Goal: Task Accomplishment & Management: Use online tool/utility

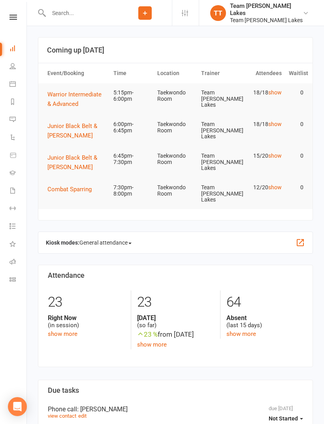
click at [15, 80] on link "Calendar" at bounding box center [18, 85] width 18 height 18
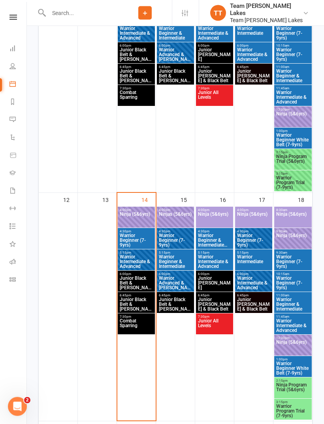
scroll to position [438, 0]
click at [143, 257] on span "Warrior Intermediate & Advanced" at bounding box center [136, 261] width 34 height 14
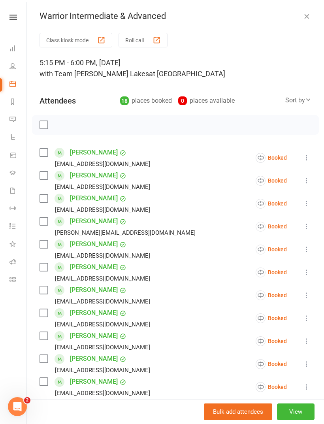
click at [154, 37] on div "button" at bounding box center [156, 40] width 8 height 8
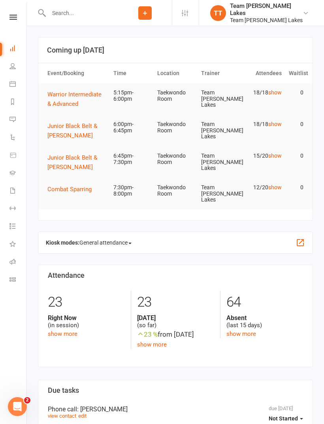
click at [15, 78] on link "Calendar" at bounding box center [18, 85] width 18 height 18
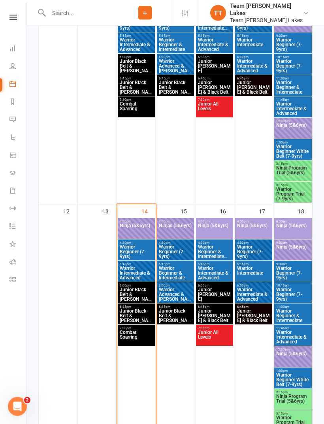
scroll to position [428, 0]
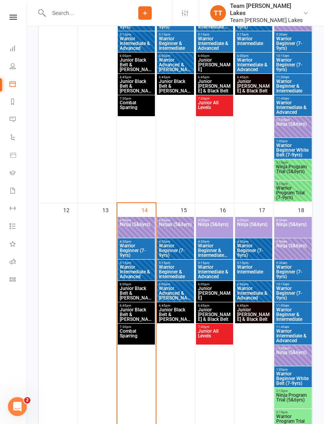
click at [181, 269] on span "Warrior Beginner & Intermediate" at bounding box center [175, 272] width 34 height 14
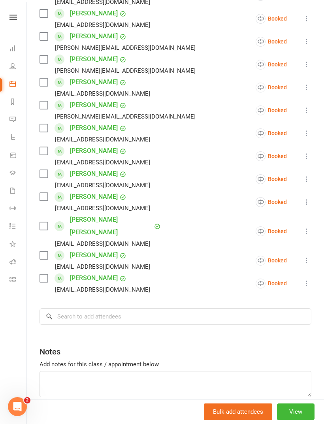
scroll to position [184, 0]
click at [158, 308] on input "search" at bounding box center [175, 316] width 272 height 17
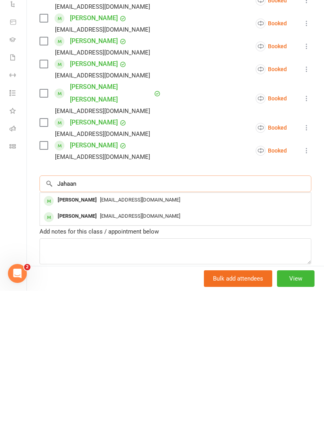
type input "Jahaan"
click at [133, 330] on span "Kiren.rupra@gmail.com" at bounding box center [140, 333] width 80 height 6
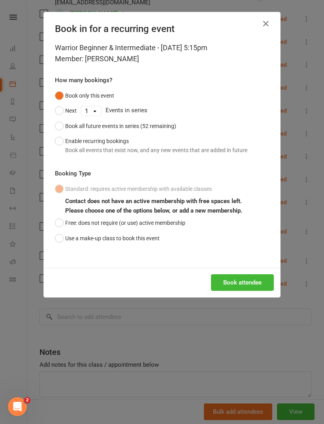
click at [138, 237] on button "Use a make-up class to book this event" at bounding box center [107, 238] width 105 height 15
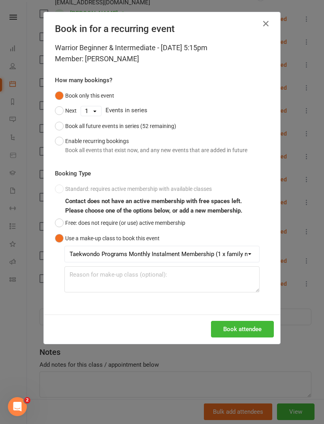
click at [246, 329] on button "Book attendee" at bounding box center [242, 329] width 63 height 17
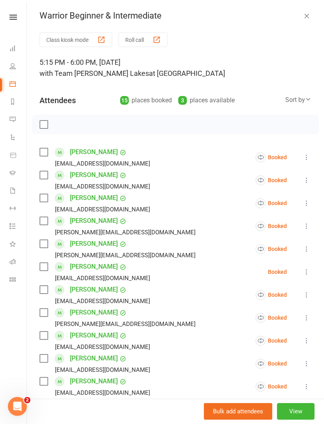
scroll to position [0, 0]
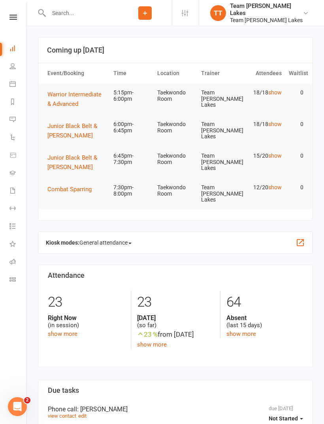
click at [15, 86] on icon at bounding box center [12, 84] width 6 height 6
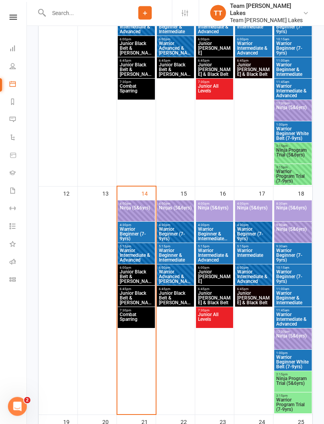
scroll to position [444, 0]
click at [144, 252] on span "Warrior Intermediate & Advanced" at bounding box center [136, 255] width 34 height 14
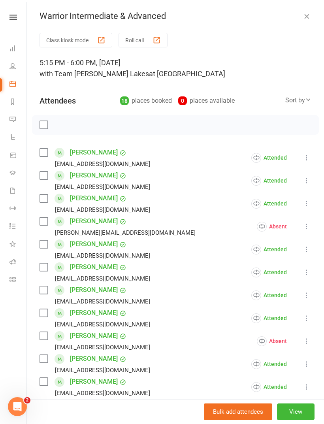
scroll to position [0, 0]
click at [12, 85] on icon at bounding box center [12, 84] width 6 height 6
click at [308, 19] on icon "button" at bounding box center [307, 16] width 8 height 8
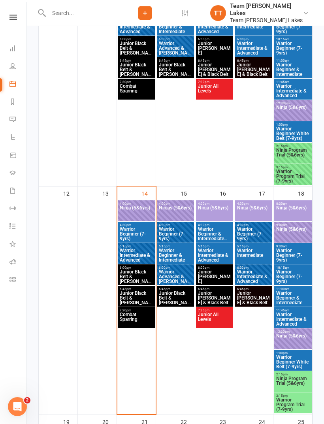
click at [177, 250] on span "Warrior Beginner & Intermediate" at bounding box center [175, 255] width 34 height 14
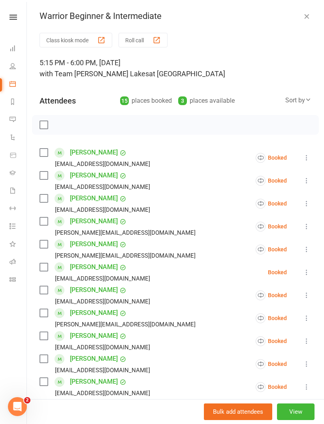
click at [308, 272] on icon at bounding box center [307, 272] width 8 height 8
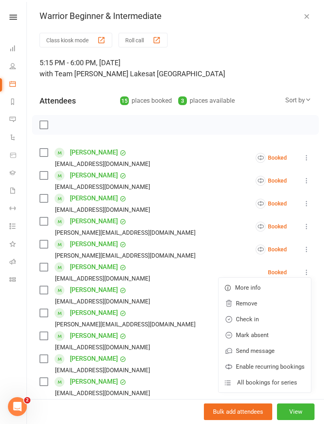
click at [203, 220] on li "Jake Dahl Luke.cheren@gmail.com Booked More info Remove Check in Mark absent Se…" at bounding box center [175, 226] width 272 height 23
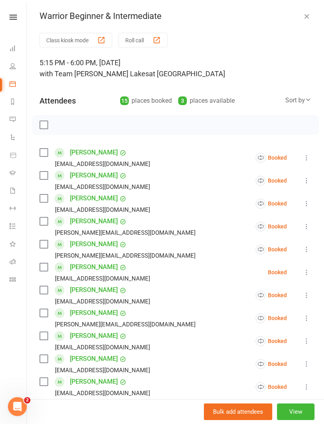
click at [180, 213] on li "Nicholas Bell Wayniac77@hotmail.com Booked More info Remove Check in Mark absen…" at bounding box center [175, 203] width 272 height 23
click at [187, 194] on li "Nicholas Bell Wayniac77@hotmail.com Booked More info Remove Check in Mark absen…" at bounding box center [175, 203] width 272 height 23
click at [306, 17] on icon "button" at bounding box center [307, 16] width 8 height 8
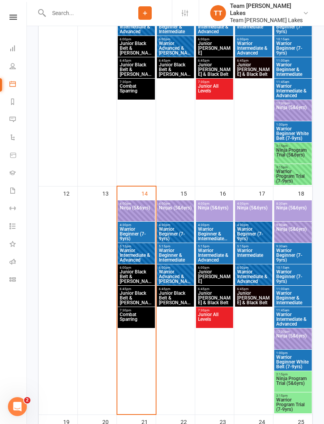
click at [183, 254] on span "Warrior Beginner & Intermediate" at bounding box center [175, 255] width 34 height 14
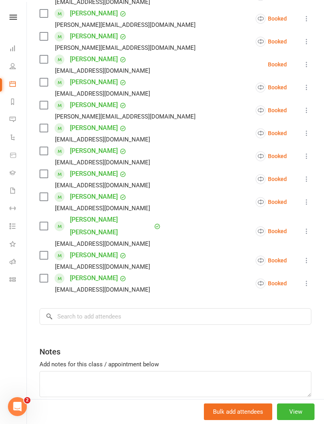
scroll to position [207, 0]
click at [139, 308] on input "search" at bounding box center [175, 316] width 272 height 17
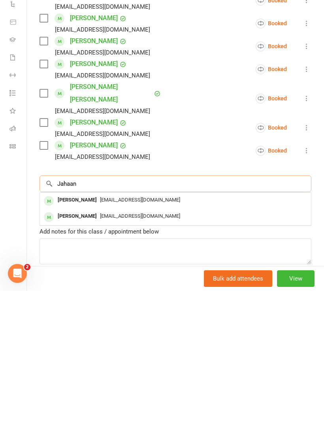
type input "Jahaan"
click at [152, 346] on span "teekamalini@gmail.com" at bounding box center [140, 349] width 80 height 6
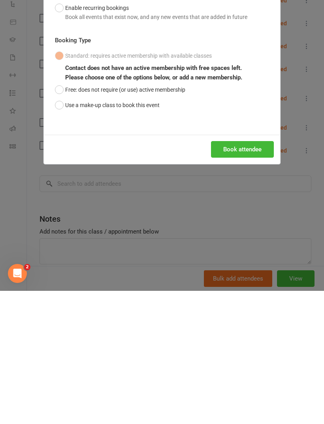
scroll to position [591, 0]
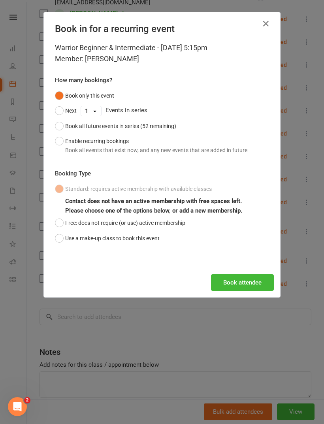
click at [167, 240] on div "Standard: requires active membership with available classes Contact does not ha…" at bounding box center [162, 213] width 214 height 64
click at [158, 235] on button "Use a make-up class to book this event" at bounding box center [107, 238] width 105 height 15
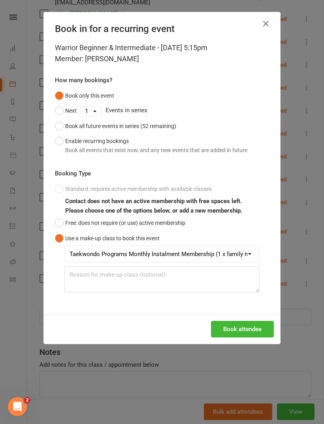
click at [248, 325] on button "Book attendee" at bounding box center [242, 329] width 63 height 17
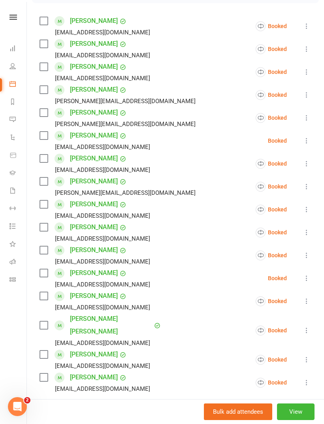
scroll to position [131, 0]
click at [310, 138] on icon at bounding box center [307, 141] width 8 height 8
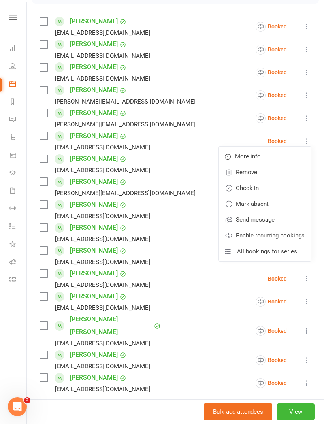
click at [268, 171] on link "Remove" at bounding box center [264, 172] width 92 height 16
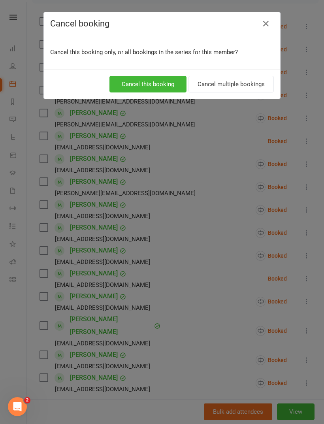
click at [162, 82] on button "Cancel this booking" at bounding box center [147, 84] width 77 height 17
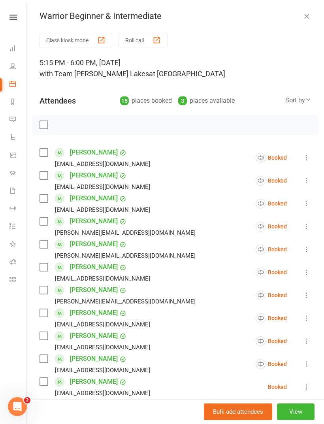
scroll to position [0, 0]
click at [311, 13] on button "button" at bounding box center [306, 15] width 9 height 9
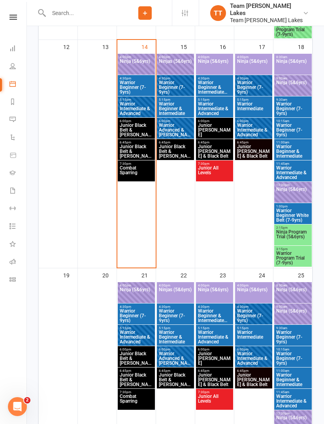
click at [171, 103] on span "Warrior Beginner & Intermediate" at bounding box center [175, 109] width 34 height 14
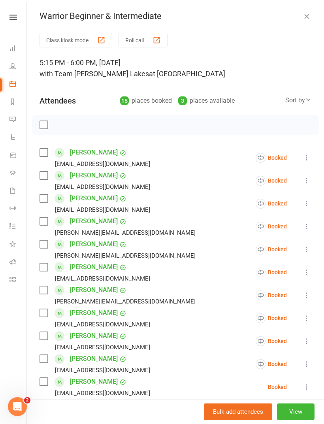
click at [303, 17] on icon "button" at bounding box center [307, 16] width 8 height 8
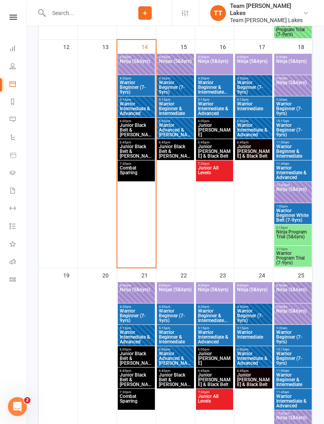
click at [133, 105] on span "Warrior Intermediate & Advanced" at bounding box center [136, 109] width 34 height 14
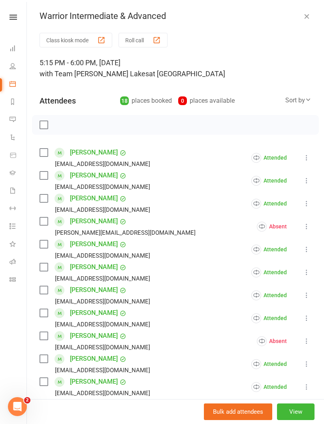
click at [311, 13] on button "button" at bounding box center [306, 15] width 9 height 9
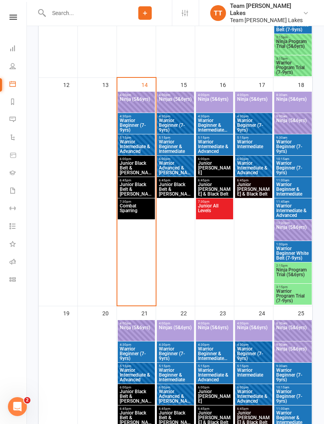
scroll to position [553, 0]
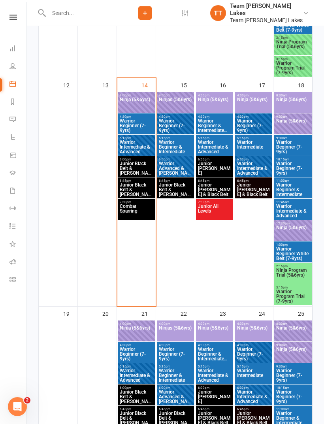
click at [146, 164] on span "Junior Black Belt & [PERSON_NAME]" at bounding box center [136, 168] width 34 height 14
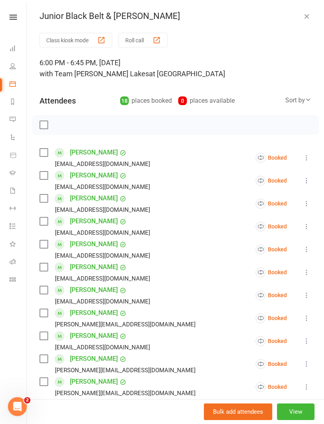
scroll to position [0, 0]
click at [307, 17] on icon "button" at bounding box center [307, 16] width 8 height 8
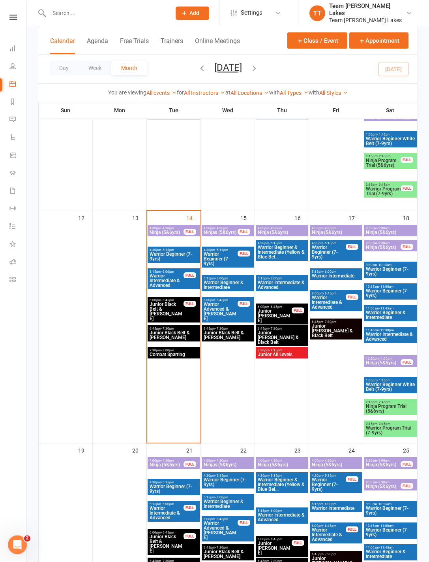
scroll to position [436, 0]
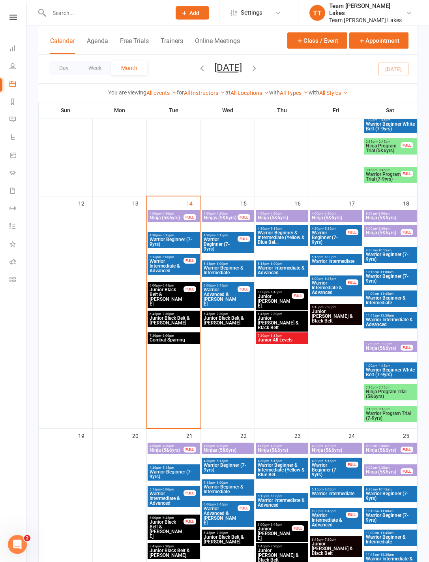
click at [184, 290] on div "FULL" at bounding box center [190, 289] width 13 height 6
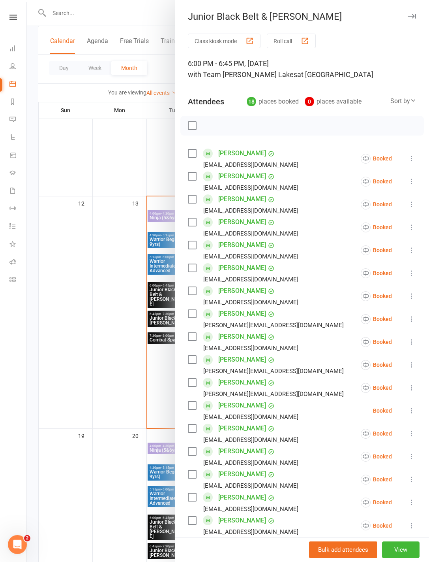
click at [311, 38] on button "Roll call" at bounding box center [291, 41] width 49 height 15
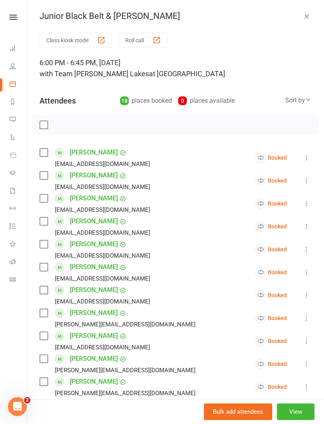
scroll to position [541, 0]
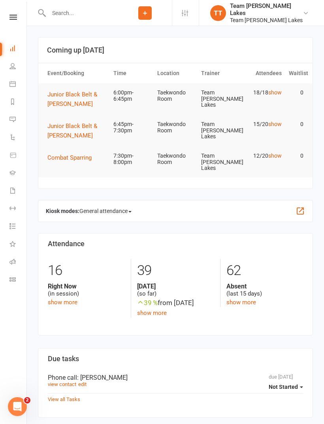
click at [21, 83] on link "Calendar" at bounding box center [18, 85] width 18 height 18
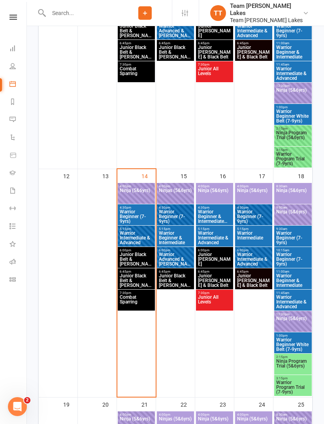
scroll to position [462, 0]
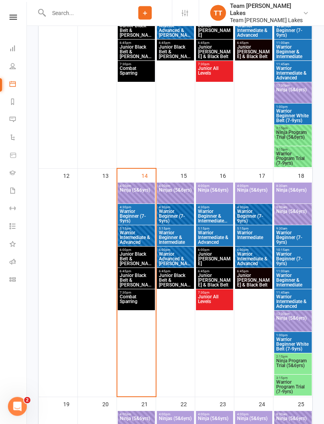
click at [173, 280] on span "Junior Black Belt & [PERSON_NAME]" at bounding box center [175, 280] width 34 height 14
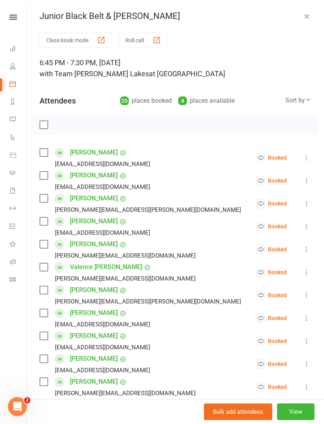
scroll to position [0, 0]
click at [302, 15] on button "button" at bounding box center [306, 15] width 9 height 9
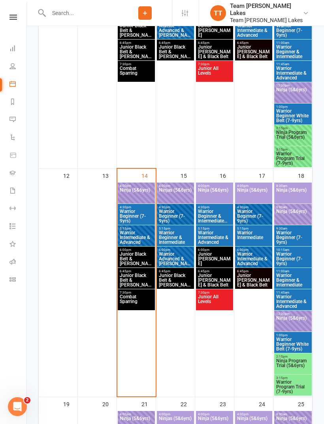
click at [126, 252] on span "Junior Black Belt & [PERSON_NAME]" at bounding box center [136, 259] width 34 height 14
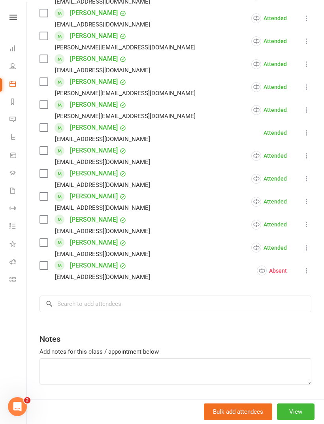
scroll to position [276, 0]
click at [68, 305] on input "search" at bounding box center [175, 304] width 272 height 17
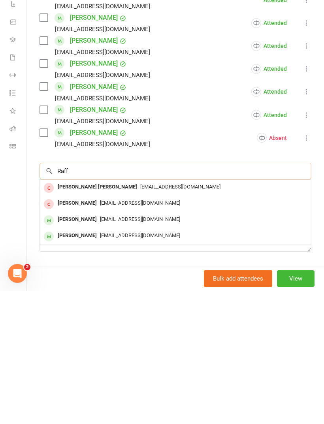
type input "Raff"
click at [56, 347] on div "Raffael Henry" at bounding box center [77, 352] width 45 height 11
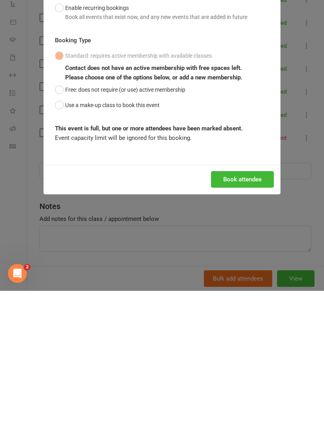
scroll to position [608, 0]
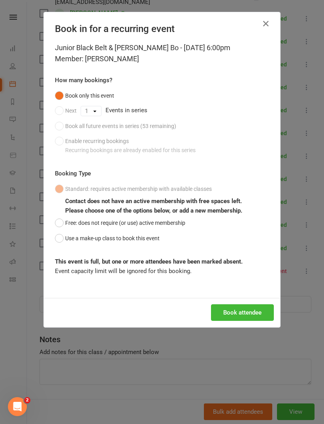
click at [63, 229] on button "Free: does not require (or use) active membership" at bounding box center [120, 222] width 130 height 15
click at [55, 238] on button "Use a make-up class to book this event" at bounding box center [107, 238] width 105 height 15
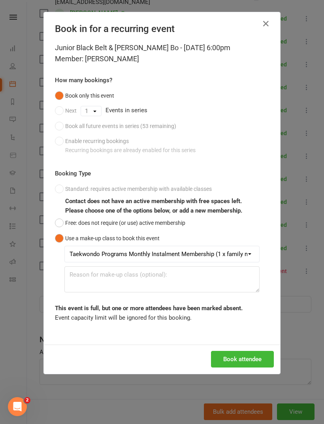
click at [232, 354] on button "Book attendee" at bounding box center [242, 359] width 63 height 17
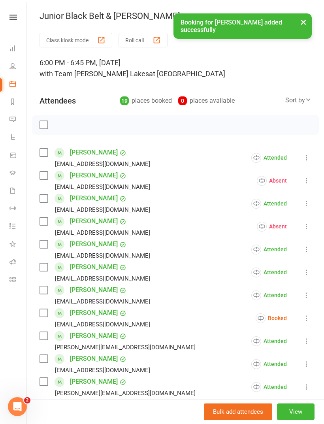
scroll to position [0, 0]
click at [302, 24] on button "×" at bounding box center [303, 21] width 14 height 17
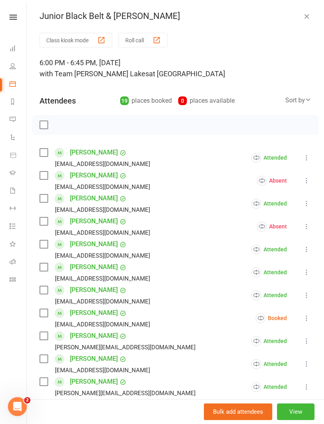
click at [310, 21] on button "button" at bounding box center [306, 15] width 9 height 9
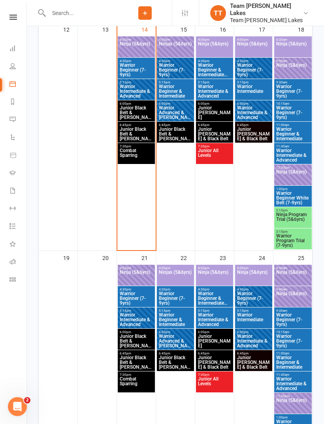
click at [124, 335] on span "Junior Black Belt & [PERSON_NAME]" at bounding box center [136, 341] width 34 height 14
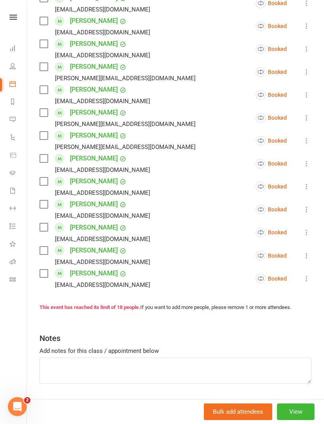
scroll to position [268, 0]
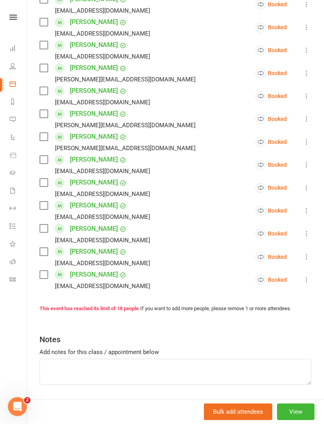
click at [299, 420] on button "View" at bounding box center [296, 411] width 38 height 17
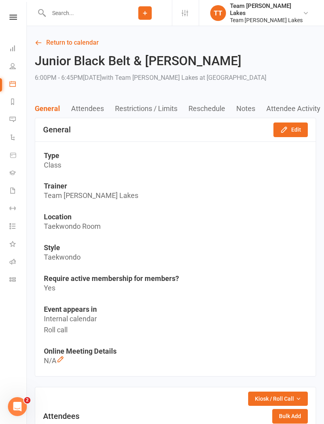
click at [135, 108] on button "Restrictions / Limits" at bounding box center [151, 108] width 73 height 8
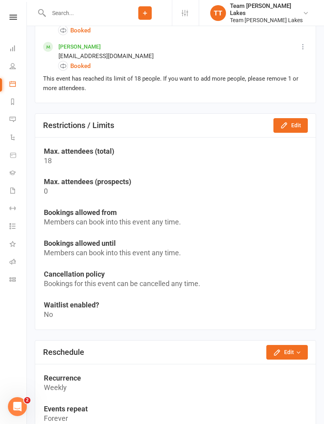
scroll to position [1052, 0]
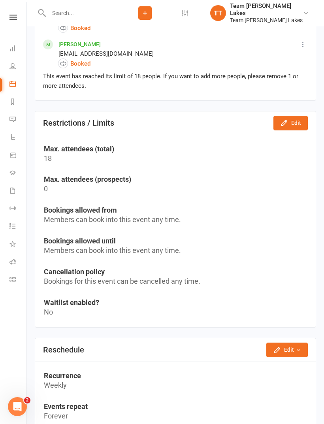
click at [286, 122] on icon "button" at bounding box center [283, 122] width 5 height 5
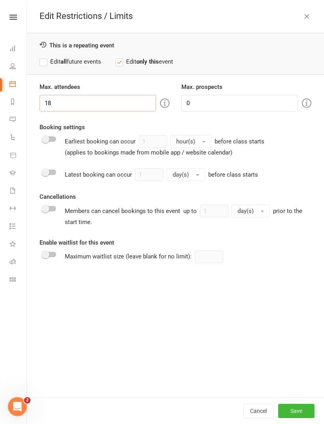
click at [60, 103] on input "18" at bounding box center [97, 103] width 117 height 17
type input "1"
type input "20"
click at [48, 55] on div "This is a repeating event Edit all future events Edit only this event" at bounding box center [175, 54] width 297 height 42
click at [38, 63] on div "This is a repeating event Edit all future events Edit only this event" at bounding box center [175, 54] width 297 height 42
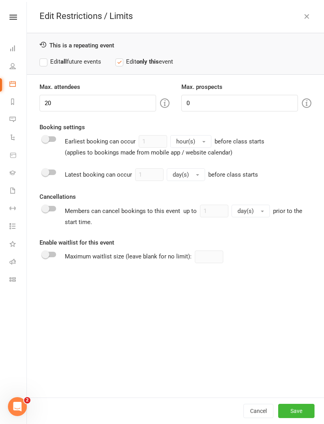
click at [43, 61] on label "Edit all future events" at bounding box center [70, 61] width 62 height 9
click at [310, 418] on button "Save" at bounding box center [296, 411] width 36 height 14
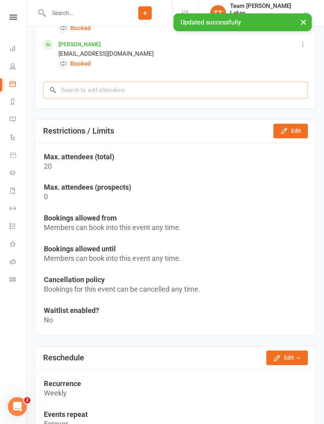
click at [61, 93] on input "search" at bounding box center [175, 90] width 265 height 17
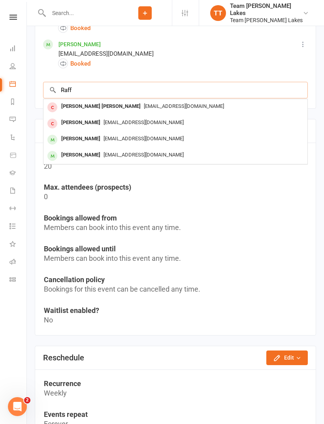
type input "Raff"
click at [79, 140] on div "Raffael Henry" at bounding box center [80, 138] width 45 height 11
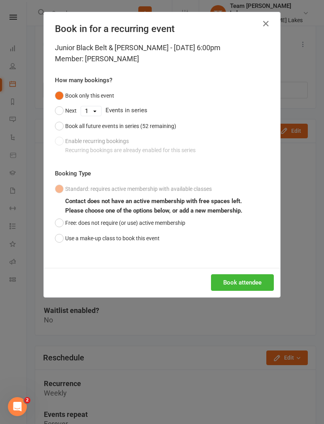
click at [262, 24] on icon "button" at bounding box center [265, 23] width 9 height 9
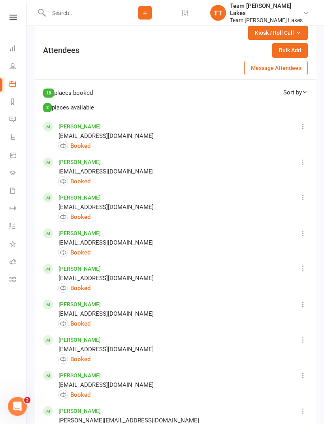
scroll to position [346, 0]
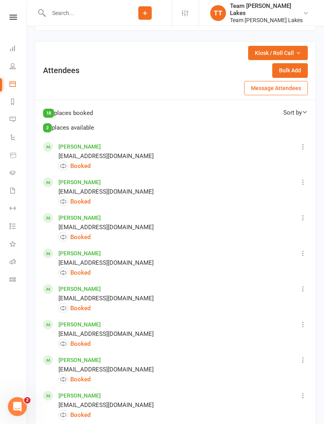
click at [58, 11] on input "text" at bounding box center [82, 13] width 72 height 11
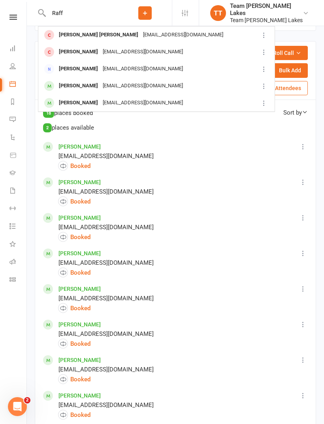
type input "Raff"
click at [77, 85] on div "Raffael Henry" at bounding box center [78, 85] width 44 height 11
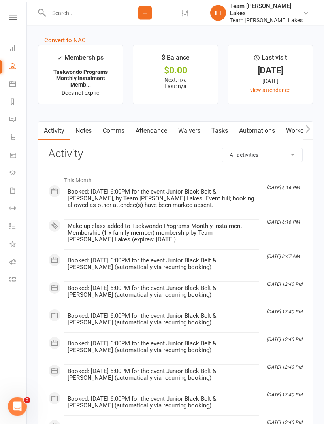
scroll to position [1079, 0]
click at [13, 85] on icon at bounding box center [12, 84] width 6 height 6
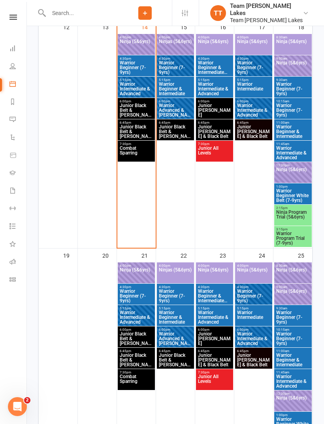
scroll to position [612, 0]
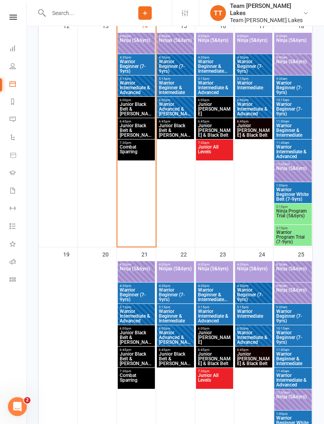
click at [130, 337] on span "Junior Black Belt & [PERSON_NAME]" at bounding box center [136, 337] width 34 height 14
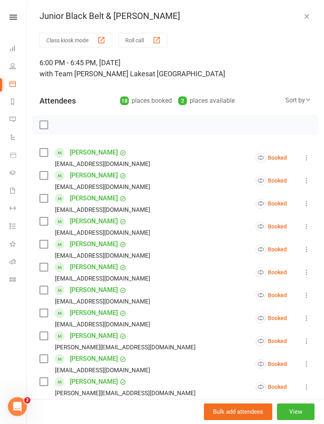
click at [149, 40] on button "Roll call" at bounding box center [142, 40] width 49 height 15
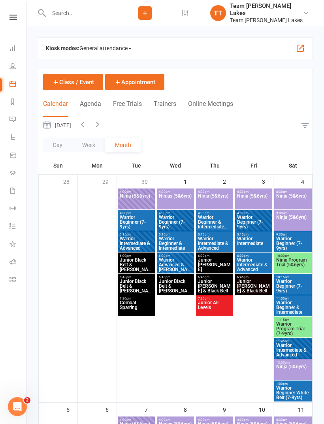
click at [21, 84] on link "Calendar" at bounding box center [18, 85] width 18 height 18
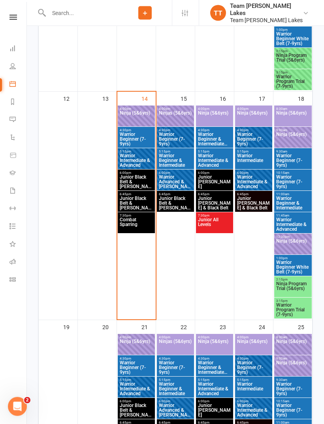
scroll to position [543, 0]
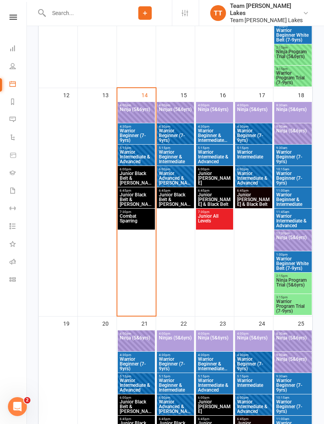
click at [133, 171] on span "Junior Black Belt & [PERSON_NAME]" at bounding box center [136, 178] width 34 height 14
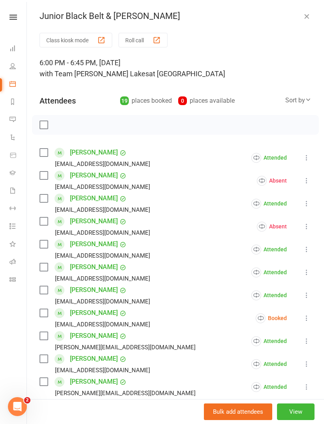
scroll to position [0, 0]
click at [154, 39] on div "button" at bounding box center [156, 40] width 8 height 8
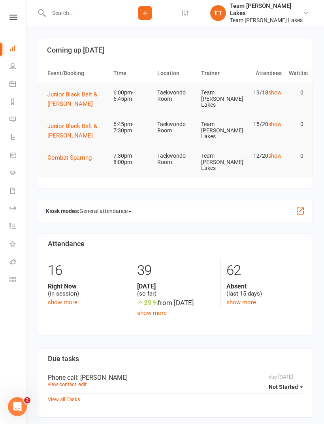
click at [18, 81] on link "Calendar" at bounding box center [18, 85] width 18 height 18
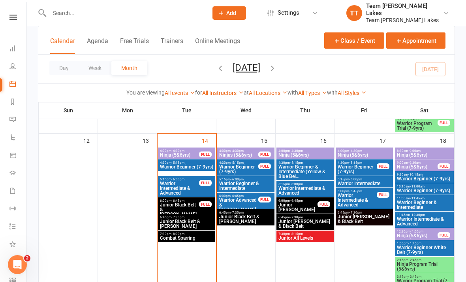
scroll to position [352, 0]
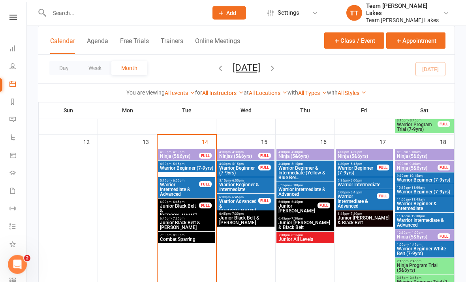
click at [202, 220] on span "Junior Black Belt & [PERSON_NAME]" at bounding box center [187, 224] width 54 height 9
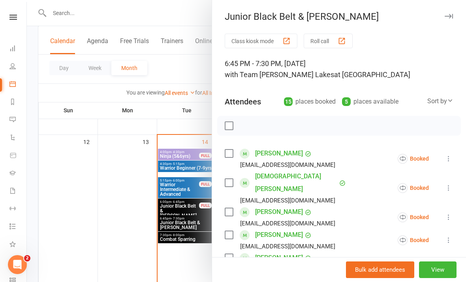
click at [323, 42] on button "Roll call" at bounding box center [328, 41] width 49 height 15
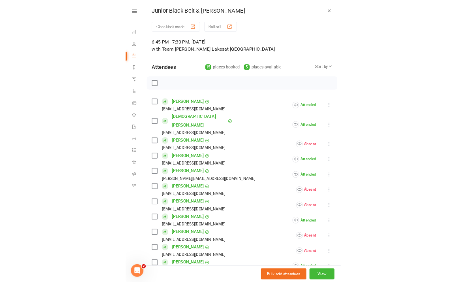
scroll to position [381, 0]
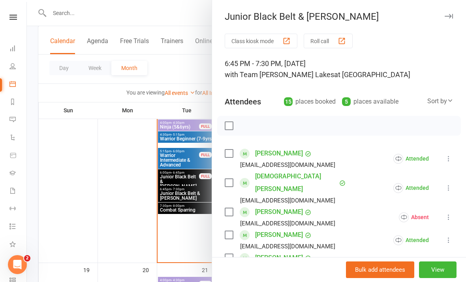
click at [129, 224] on div at bounding box center [246, 141] width 439 height 282
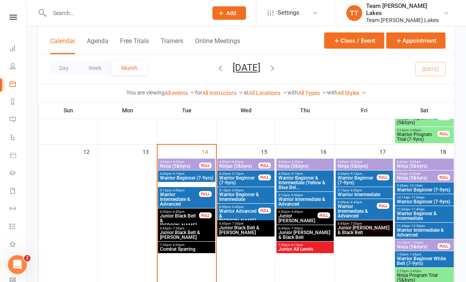
scroll to position [342, 0]
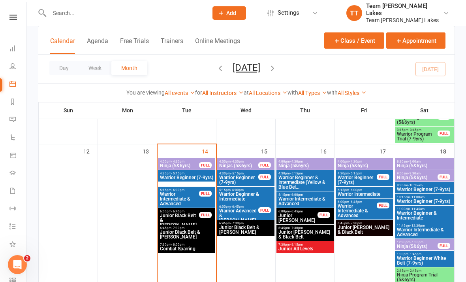
click at [187, 175] on span "Warrior Beginner (7-9yrs)" at bounding box center [187, 177] width 54 height 5
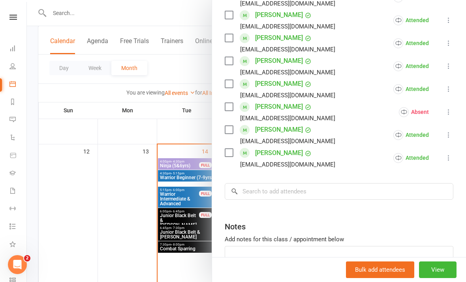
scroll to position [380, 0]
click at [9, 83] on link "Calendar" at bounding box center [18, 85] width 18 height 18
click at [126, 194] on div at bounding box center [246, 141] width 439 height 282
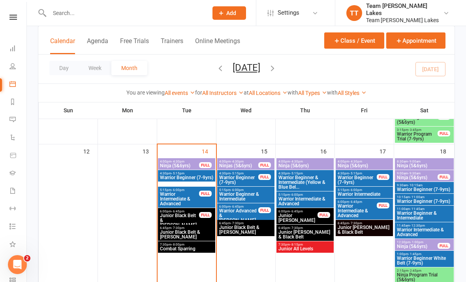
click at [198, 177] on span "Warrior Beginner (7-9yrs)" at bounding box center [187, 177] width 54 height 5
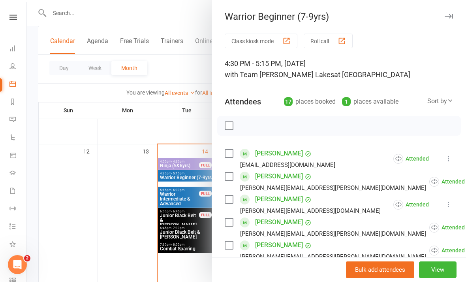
click at [323, 43] on div "button" at bounding box center [342, 41] width 8 height 8
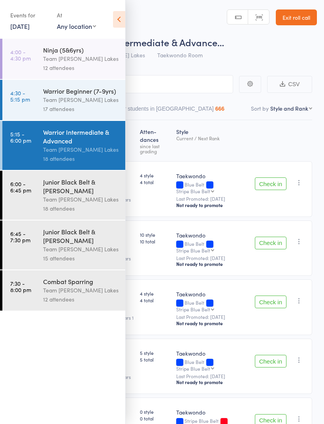
click at [125, 11] on icon at bounding box center [119, 19] width 12 height 17
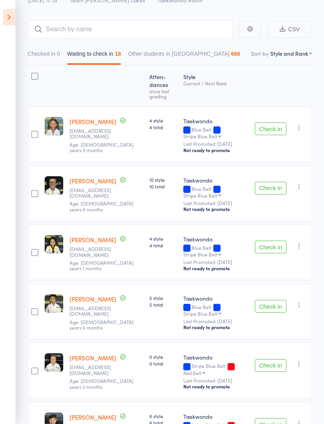
scroll to position [62, 0]
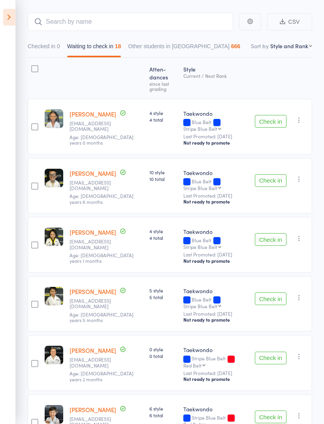
click at [276, 246] on button "Check in" at bounding box center [271, 239] width 32 height 13
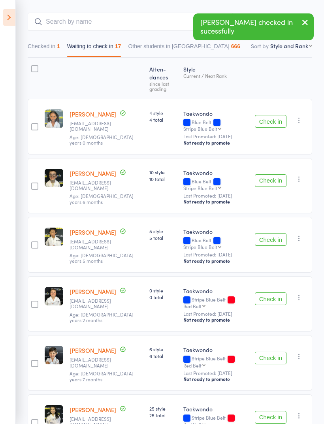
click at [274, 305] on button "Check in" at bounding box center [271, 298] width 32 height 13
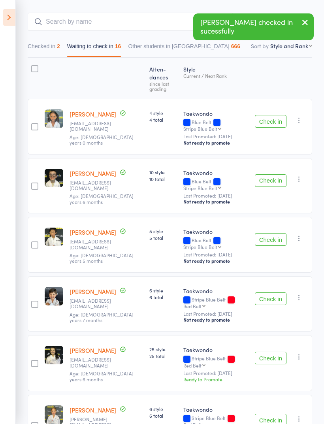
click at [272, 364] on button "Check in" at bounding box center [271, 358] width 32 height 13
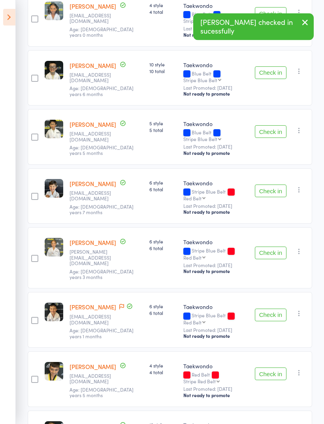
scroll to position [170, 0]
click at [271, 321] on button "Check in" at bounding box center [271, 314] width 32 height 13
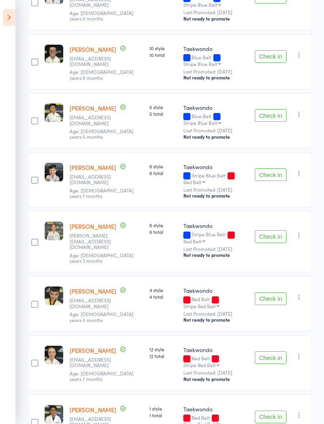
scroll to position [202, 0]
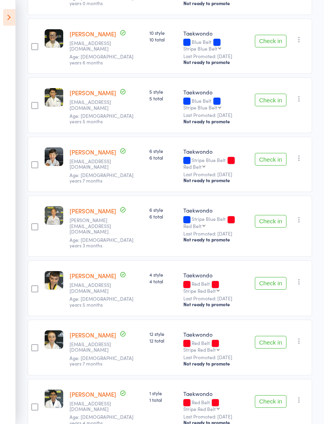
click at [273, 348] on button "Check in" at bounding box center [271, 342] width 32 height 13
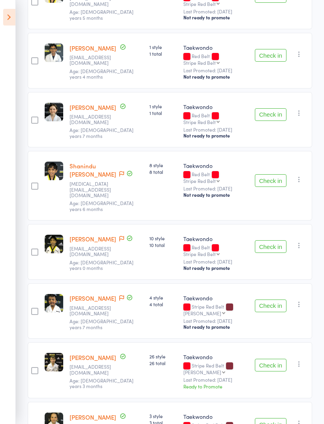
scroll to position [491, 0]
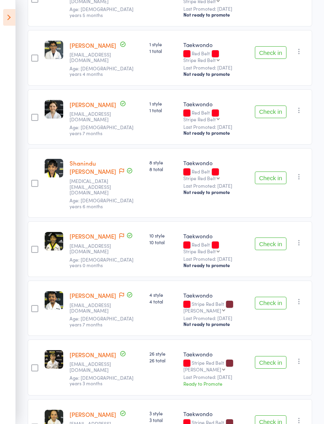
click at [276, 356] on button "Check in" at bounding box center [271, 362] width 32 height 13
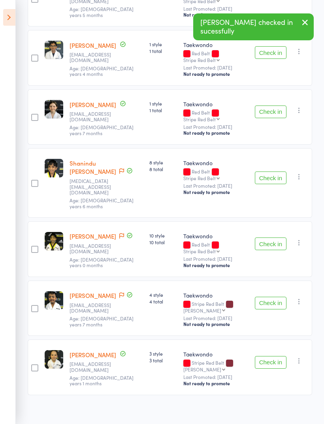
scroll to position [468, 0]
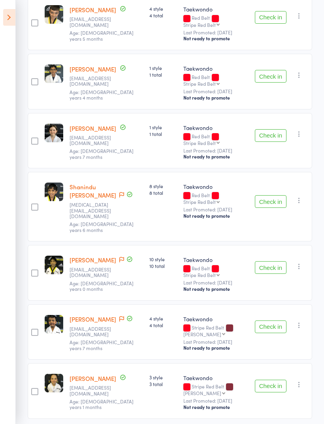
click at [275, 380] on button "Check in" at bounding box center [271, 386] width 32 height 13
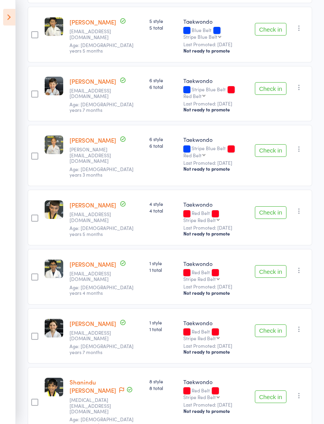
scroll to position [276, 0]
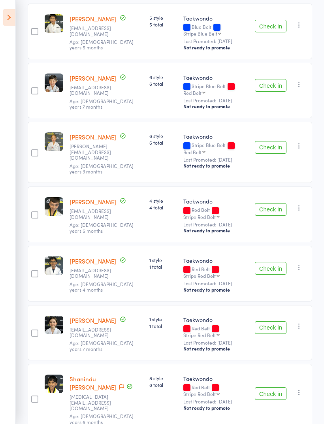
click at [278, 334] on button "Check in" at bounding box center [271, 327] width 32 height 13
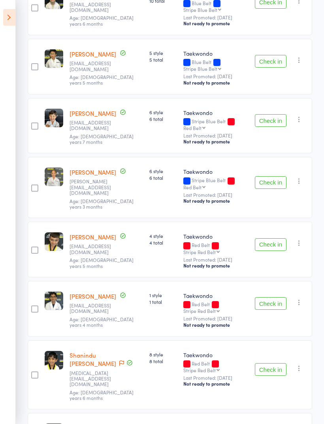
scroll to position [223, 0]
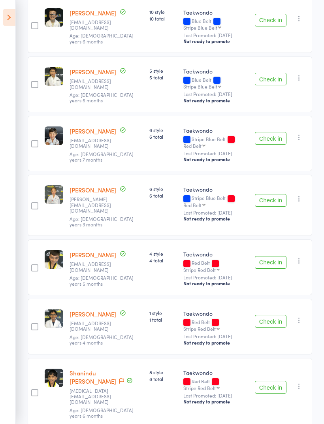
click at [278, 145] on button "Check in" at bounding box center [271, 138] width 32 height 13
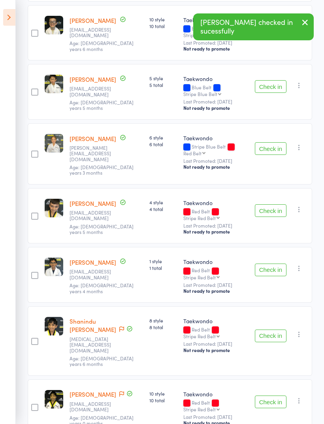
scroll to position [189, 0]
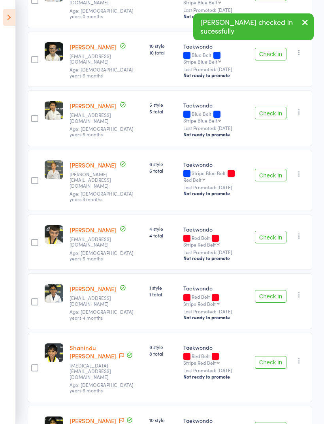
click at [275, 60] on button "Check in" at bounding box center [271, 54] width 32 height 13
click at [277, 60] on button "Check in" at bounding box center [271, 54] width 32 height 13
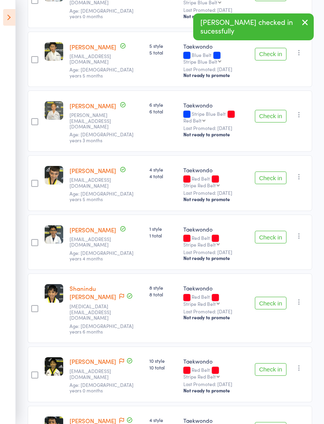
click at [278, 60] on button "Check in" at bounding box center [271, 54] width 32 height 13
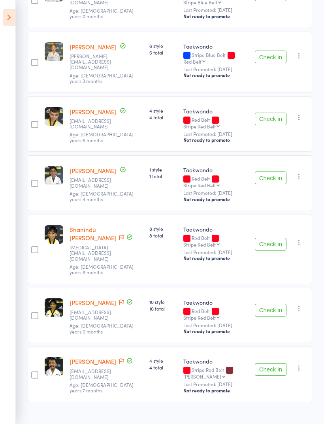
click at [276, 174] on button "Check in" at bounding box center [271, 177] width 32 height 13
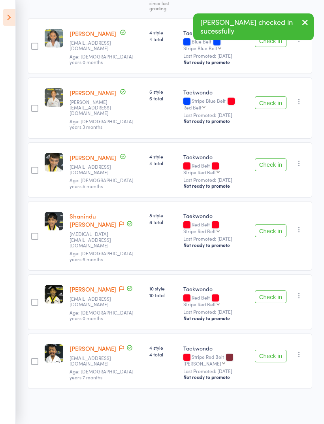
scroll to position [132, 0]
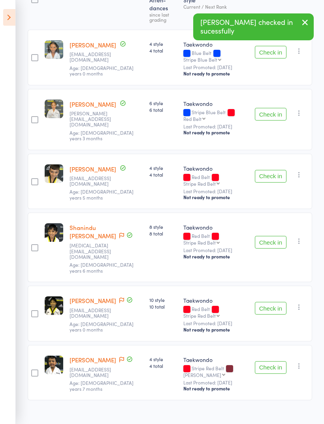
click at [273, 228] on div "Check in Check in Promote Send message Add Note Add Task Add Flag Remove Mark a…" at bounding box center [282, 247] width 60 height 70
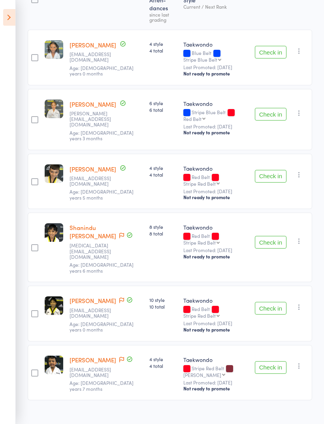
click at [272, 236] on button "Check in" at bounding box center [271, 242] width 32 height 13
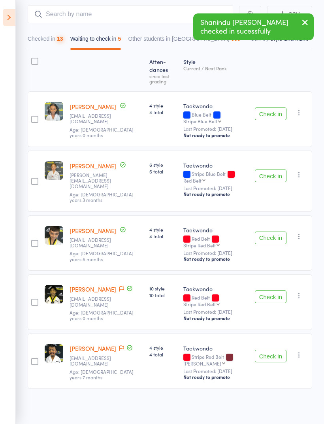
scroll to position [59, 0]
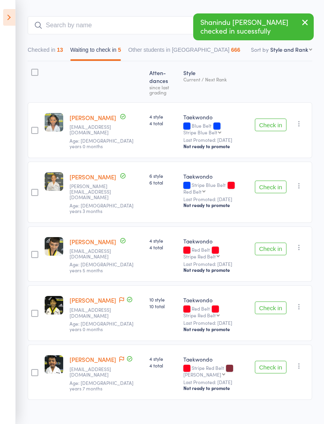
click at [273, 301] on button "Check in" at bounding box center [271, 307] width 32 height 13
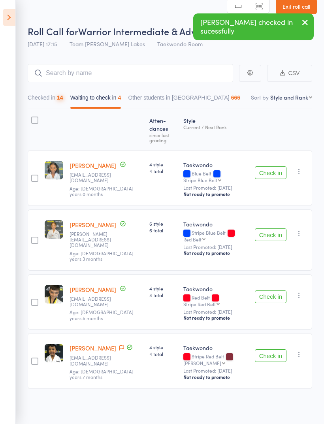
scroll to position [6, 0]
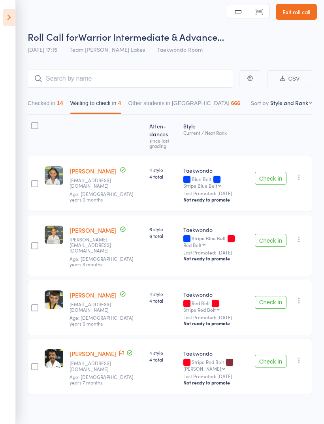
click at [282, 172] on button "Check in" at bounding box center [271, 178] width 32 height 13
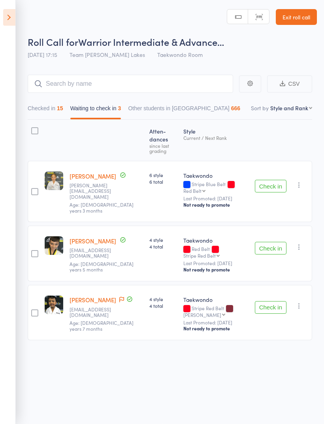
click at [276, 301] on button "Check in" at bounding box center [271, 307] width 32 height 13
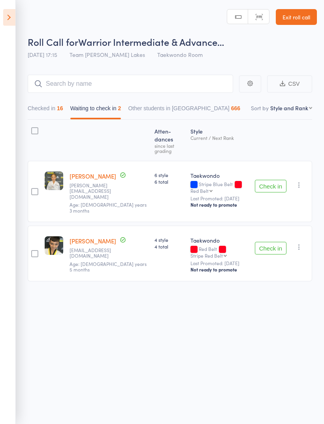
click at [299, 181] on icon "button" at bounding box center [299, 185] width 8 height 8
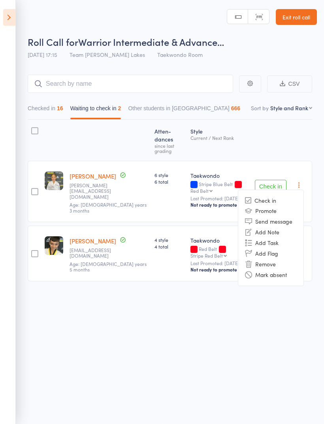
click at [290, 269] on li "Mark absent" at bounding box center [270, 274] width 65 height 11
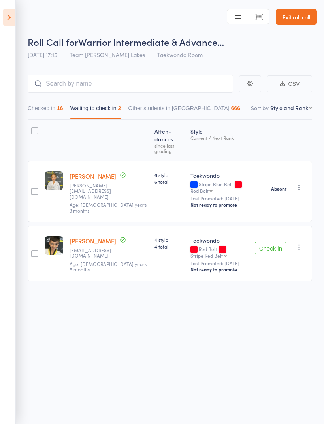
click at [304, 226] on div "Check in Check in Promote Send message Add Note Add Task Add Flag Remove Mark a…" at bounding box center [282, 254] width 60 height 56
click at [303, 243] on icon "button" at bounding box center [299, 247] width 8 height 8
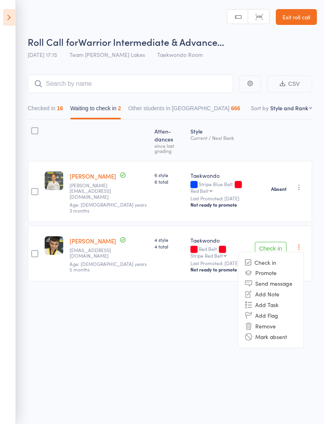
click at [286, 331] on li "Mark absent" at bounding box center [270, 336] width 65 height 11
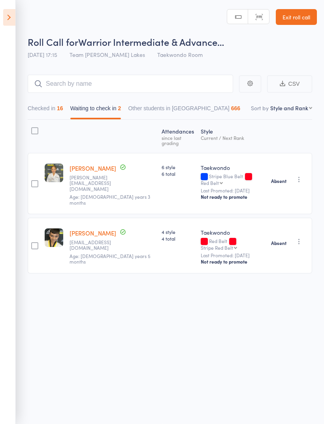
click at [103, 103] on button "Waiting to check in 2" at bounding box center [95, 110] width 51 height 18
click at [51, 102] on button "Checked in 16" at bounding box center [46, 110] width 36 height 18
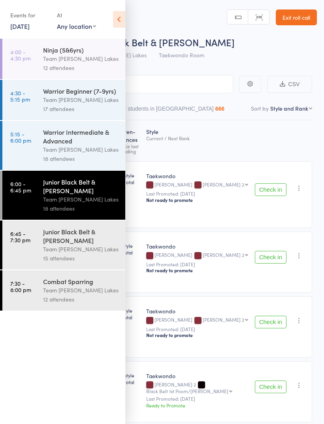
click at [118, 15] on icon at bounding box center [119, 19] width 12 height 17
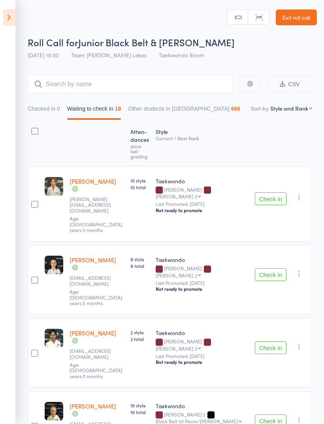
click at [273, 192] on button "Check in" at bounding box center [271, 198] width 32 height 13
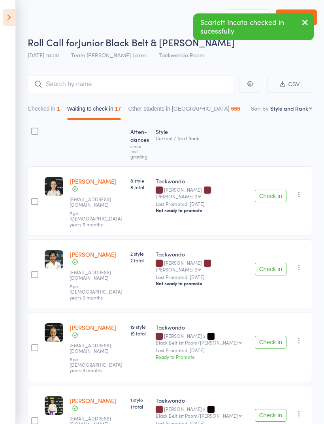
click at [271, 190] on button "Check in" at bounding box center [271, 196] width 32 height 13
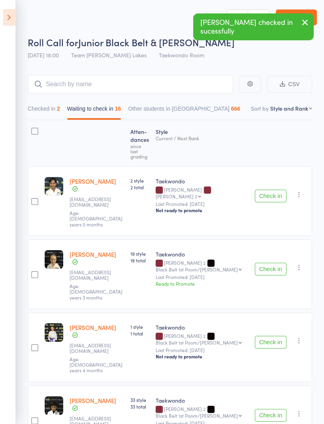
click at [271, 190] on button "Check in" at bounding box center [271, 196] width 32 height 13
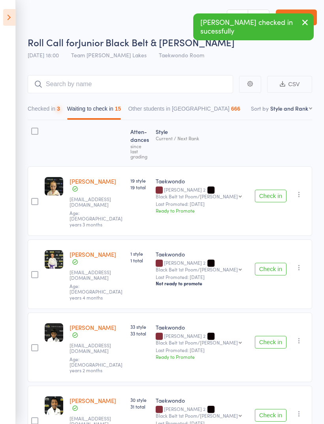
click at [272, 190] on button "Check in" at bounding box center [271, 196] width 32 height 13
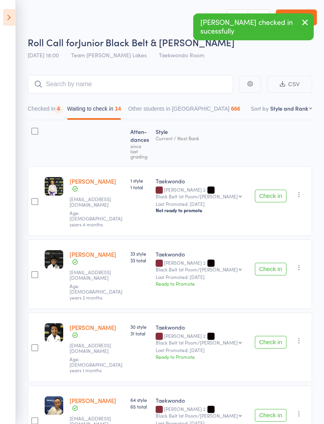
click at [271, 190] on button "Check in" at bounding box center [271, 196] width 32 height 13
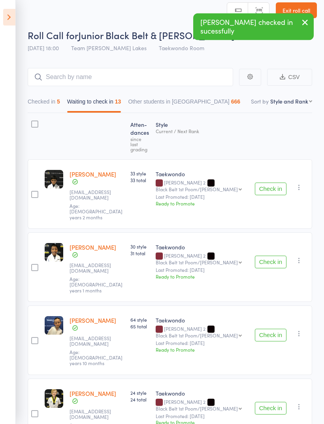
scroll to position [10, 0]
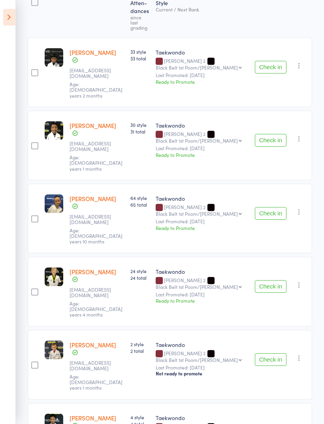
click at [279, 280] on button "Check in" at bounding box center [271, 286] width 32 height 13
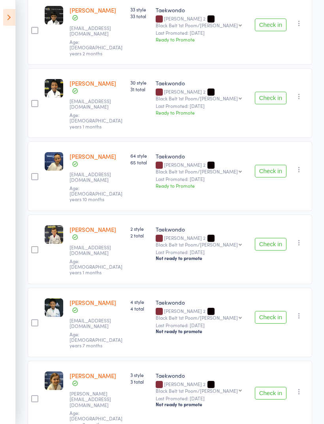
scroll to position [173, 0]
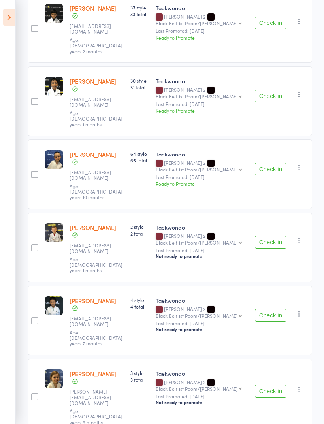
click at [278, 385] on button "Check in" at bounding box center [271, 391] width 32 height 13
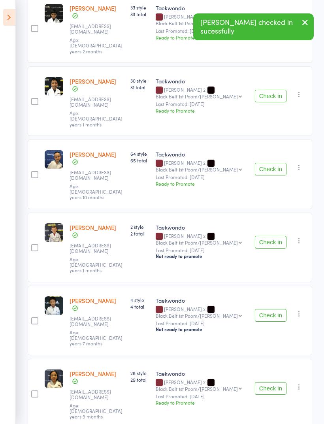
click at [277, 382] on button "Check in" at bounding box center [271, 388] width 32 height 13
click at [278, 382] on button "Check in" at bounding box center [271, 388] width 32 height 13
click at [276, 382] on button "Check in" at bounding box center [271, 388] width 32 height 13
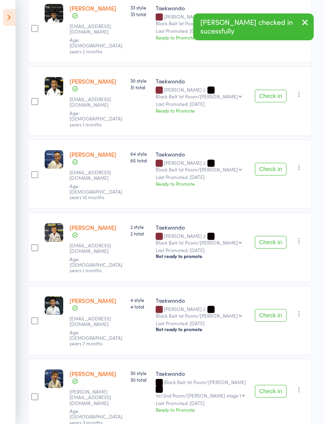
click at [274, 385] on button "Check in" at bounding box center [271, 391] width 32 height 13
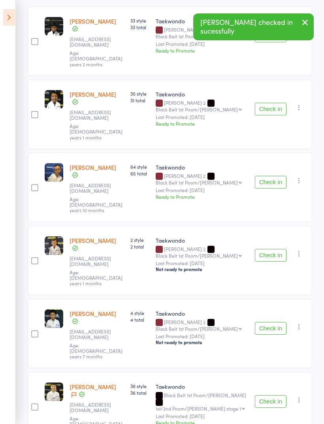
click at [273, 395] on button "Check in" at bounding box center [271, 401] width 32 height 13
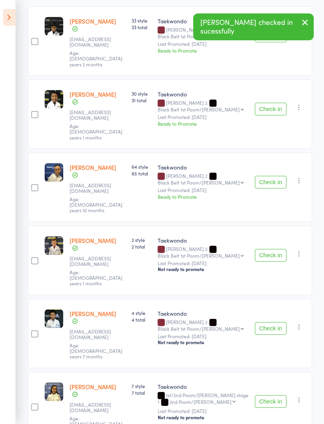
scroll to position [101, 0]
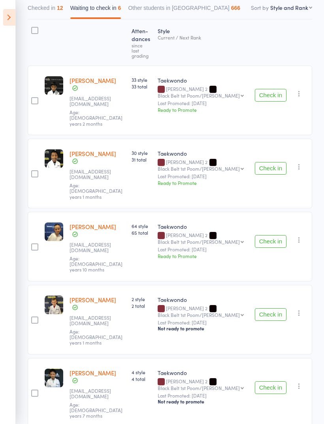
click at [279, 308] on button "Check in" at bounding box center [271, 314] width 32 height 13
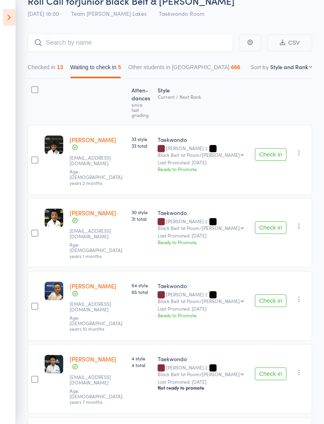
click at [51, 67] on button "Checked in 13" at bounding box center [46, 69] width 36 height 18
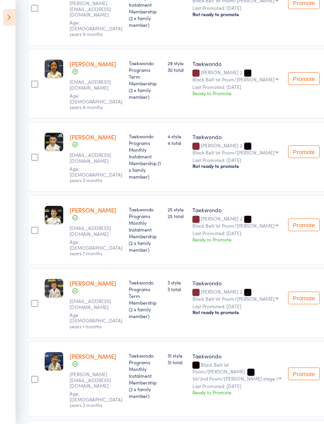
scroll to position [639, 0]
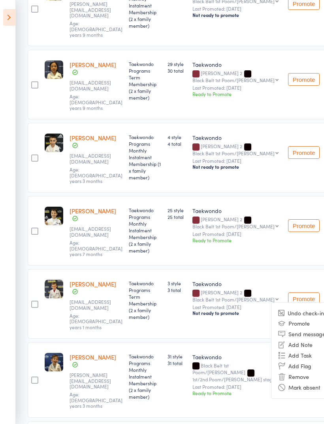
click at [291, 308] on li "Undo check-in" at bounding box center [303, 313] width 65 height 10
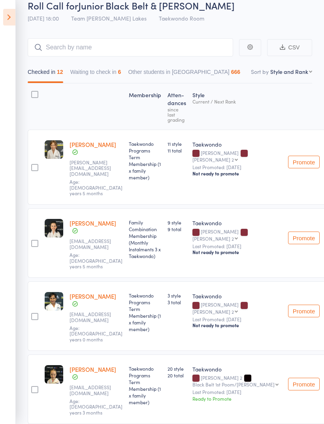
scroll to position [0, 0]
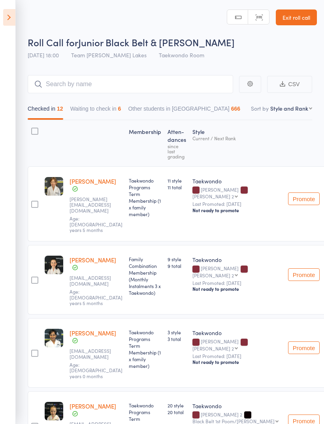
click at [107, 103] on button "Waiting to check in 6" at bounding box center [95, 111] width 51 height 18
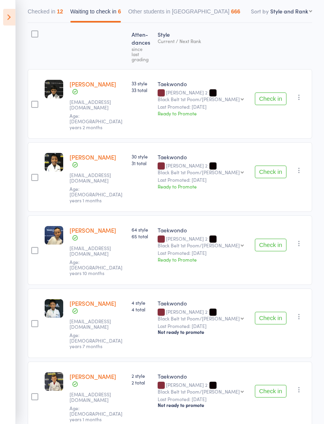
scroll to position [101, 0]
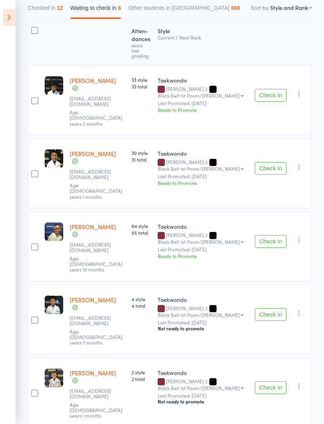
click at [301, 382] on icon "button" at bounding box center [299, 386] width 8 height 8
click at [279, 89] on button "Check in" at bounding box center [271, 95] width 32 height 13
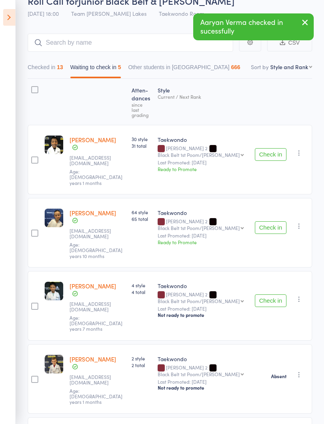
click at [275, 148] on button "Check in" at bounding box center [271, 154] width 32 height 13
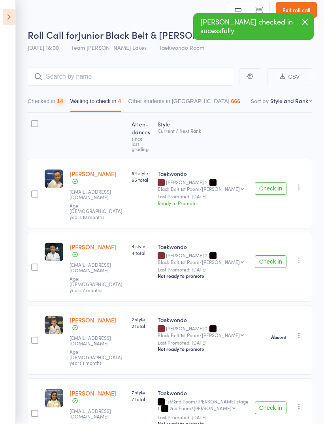
scroll to position [8, 0]
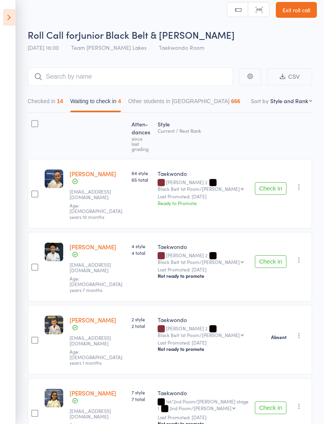
click at [273, 255] on button "Check in" at bounding box center [271, 261] width 32 height 13
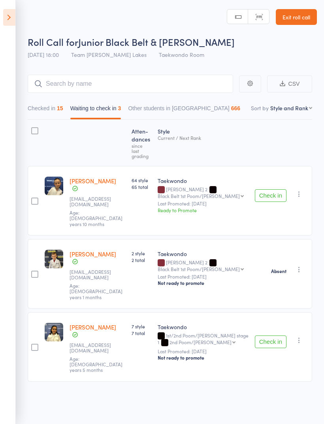
click at [55, 101] on button "Checked in 15" at bounding box center [46, 110] width 36 height 18
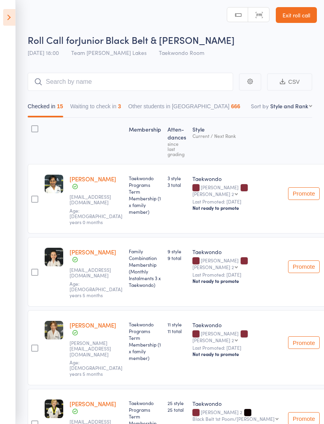
scroll to position [0, 0]
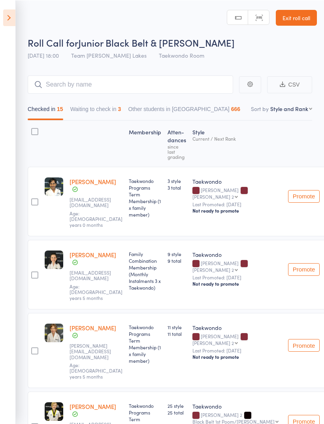
click at [109, 107] on button "Waiting to check in 3" at bounding box center [95, 111] width 51 height 18
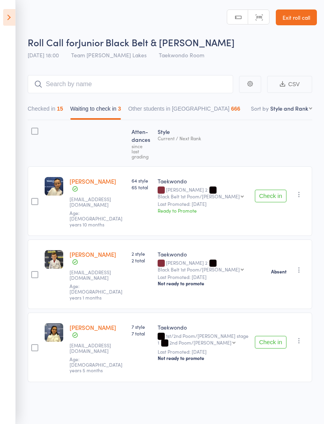
click at [35, 126] on div at bounding box center [35, 143] width 14 height 39
click at [33, 129] on div at bounding box center [34, 131] width 7 height 7
click at [33, 129] on input "checkbox" at bounding box center [33, 129] width 0 height 0
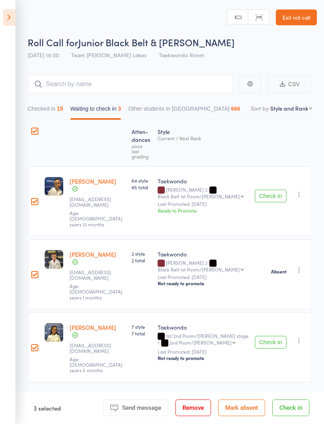
click at [247, 406] on button "Mark absent" at bounding box center [241, 407] width 47 height 17
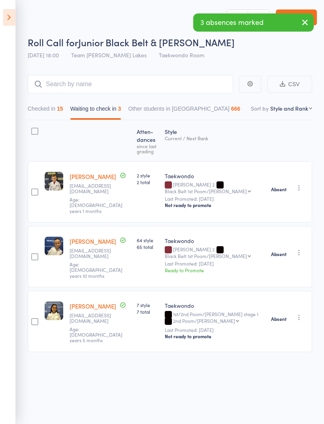
click at [106, 105] on button "Waiting to check in 3" at bounding box center [95, 111] width 51 height 18
click at [48, 107] on button "Checked in 15" at bounding box center [46, 111] width 36 height 18
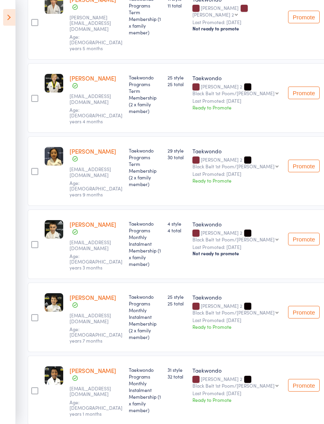
scroll to position [327, 0]
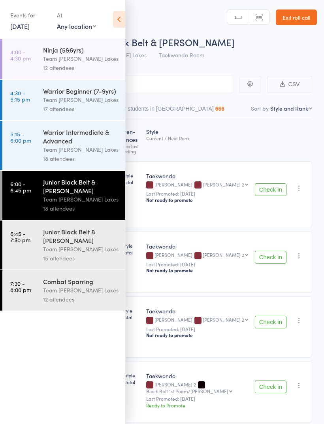
click at [122, 18] on icon at bounding box center [119, 19] width 12 height 17
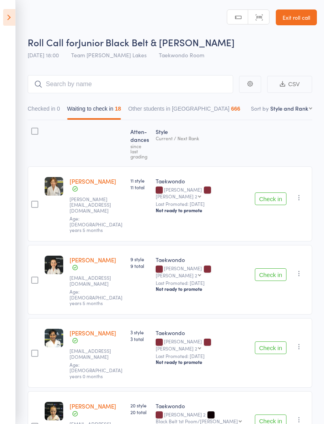
click at [105, 109] on button "Waiting to check in 18" at bounding box center [94, 111] width 54 height 18
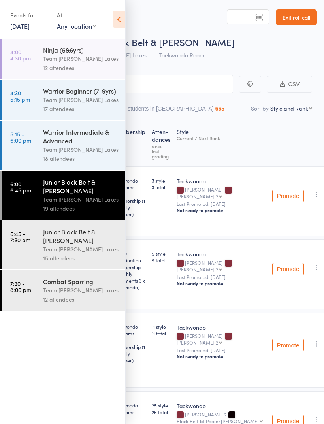
click at [120, 17] on icon at bounding box center [119, 19] width 12 height 17
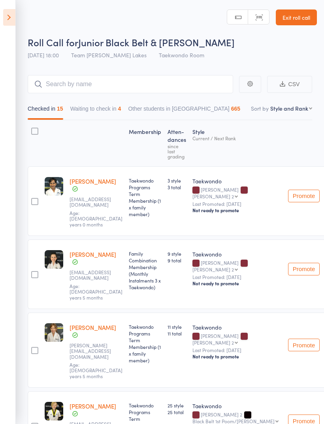
click at [109, 109] on button "Waiting to check in 4" at bounding box center [95, 111] width 51 height 18
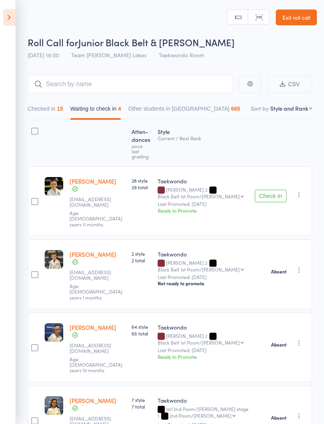
click at [278, 190] on button "Check in" at bounding box center [271, 196] width 32 height 13
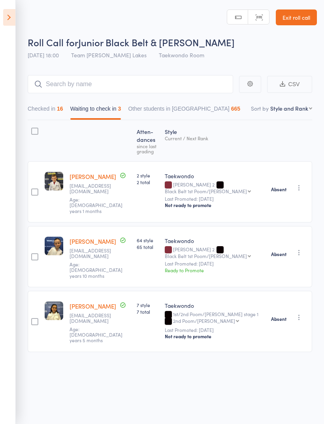
click at [11, 192] on aside "Events for [DATE] [DATE] [DATE] Sun Mon Tue Wed Thu Fri Sat 40 28 29 30 01 02 0…" at bounding box center [8, 212] width 16 height 424
click at [10, 198] on aside "Events for [DATE] [DATE] [DATE] Sun Mon Tue Wed Thu Fri Sat 40 28 29 30 01 02 0…" at bounding box center [8, 212] width 16 height 424
click at [82, 248] on small "[EMAIL_ADDRESS][DOMAIN_NAME]" at bounding box center [95, 253] width 51 height 11
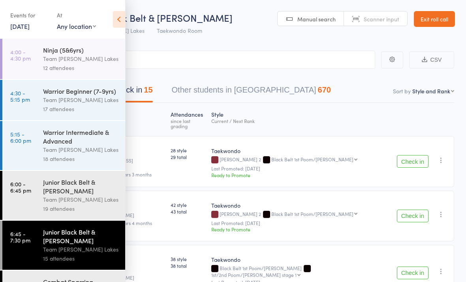
click at [122, 19] on icon at bounding box center [119, 19] width 12 height 17
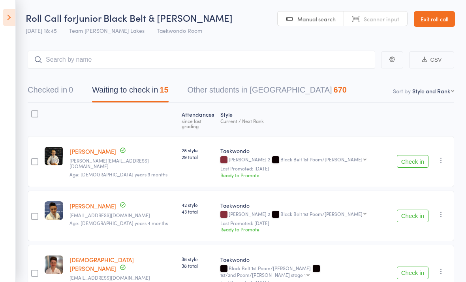
click at [419, 155] on button "Check in" at bounding box center [413, 161] width 32 height 13
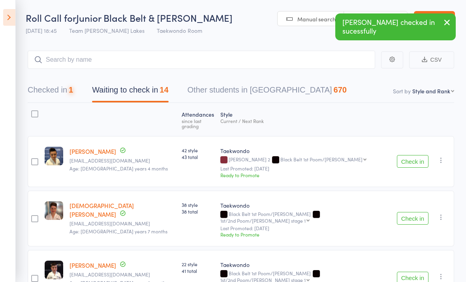
click at [419, 155] on button "Check in" at bounding box center [413, 161] width 32 height 13
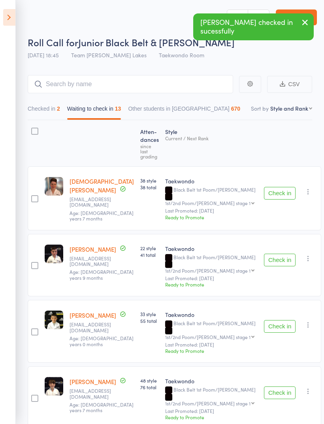
click at [276, 187] on button "Check in" at bounding box center [280, 193] width 32 height 13
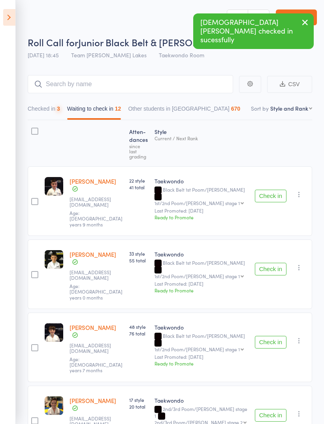
click at [273, 190] on button "Check in" at bounding box center [271, 196] width 32 height 13
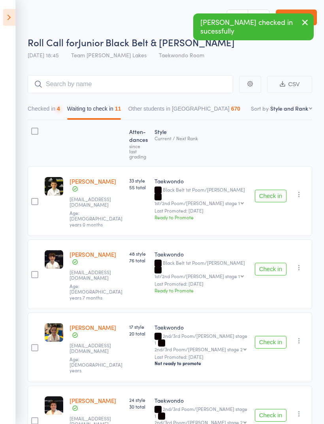
click at [274, 190] on button "Check in" at bounding box center [271, 196] width 32 height 13
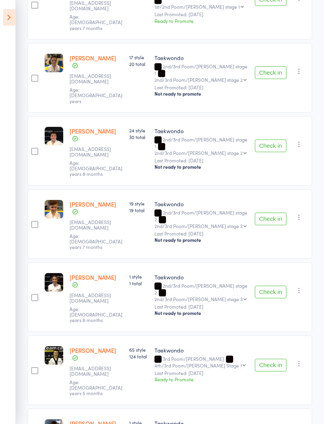
scroll to position [200, 0]
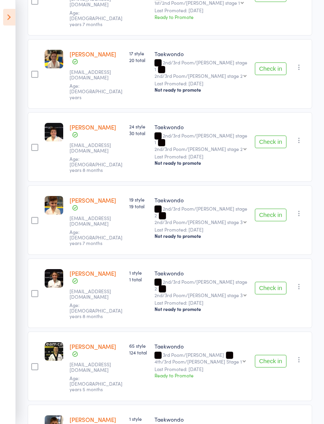
click at [281, 281] on div "Check in Check in Promote Send message Add Note Add Task Add Flag Remove Mark a…" at bounding box center [282, 367] width 60 height 70
click at [278, 281] on button "Check in" at bounding box center [271, 361] width 32 height 13
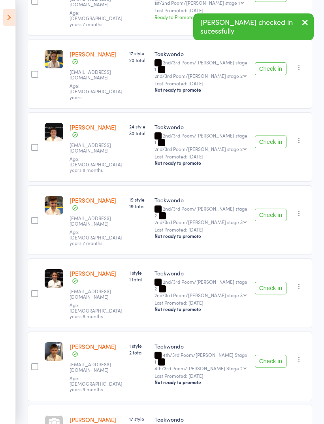
click at [278, 281] on button "Check in" at bounding box center [271, 361] width 32 height 13
click at [275, 281] on button "Check in" at bounding box center [271, 361] width 32 height 13
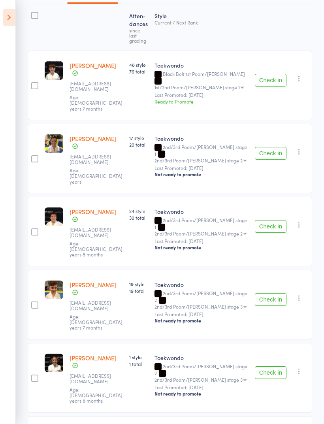
scroll to position [0, 0]
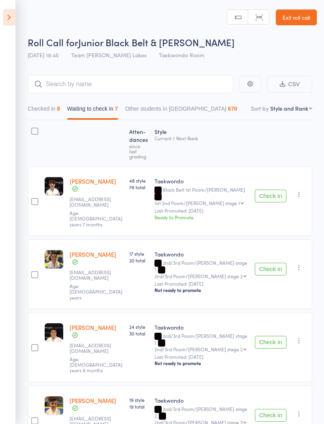
click at [104, 107] on button "Waiting to check in 7" at bounding box center [92, 111] width 51 height 18
click at [39, 128] on div at bounding box center [35, 143] width 14 height 39
click at [37, 127] on div at bounding box center [35, 143] width 14 height 39
click at [37, 129] on div at bounding box center [34, 131] width 7 height 7
click at [33, 129] on input "checkbox" at bounding box center [33, 129] width 0 height 0
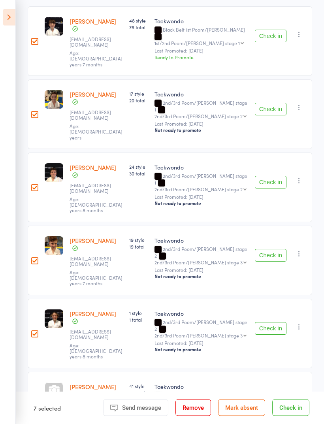
scroll to position [174, 0]
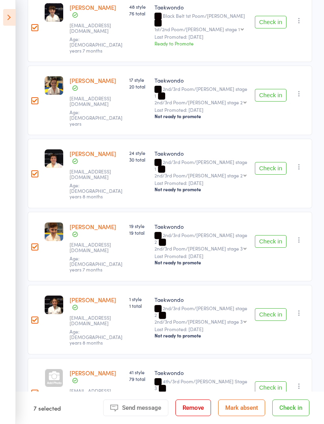
click at [244, 281] on button "Mark absent" at bounding box center [241, 407] width 47 height 17
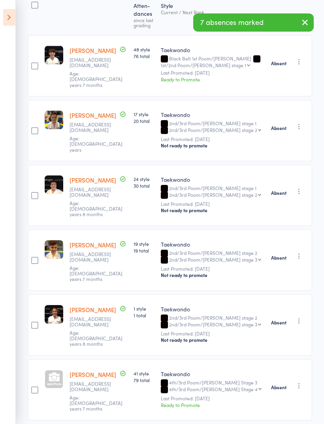
scroll to position [0, 0]
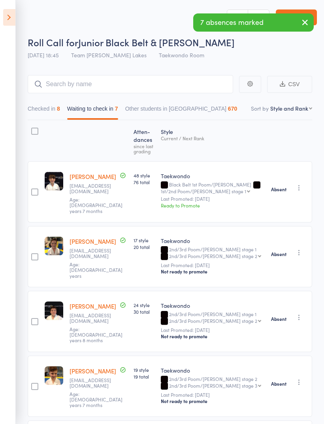
click at [53, 105] on button "Checked in 8" at bounding box center [44, 111] width 32 height 18
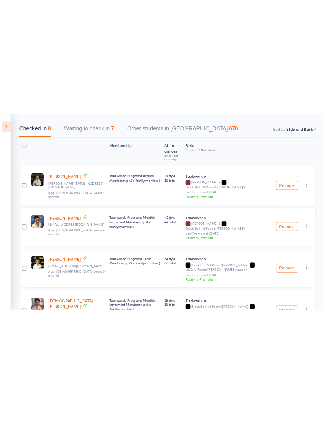
scroll to position [29, 0]
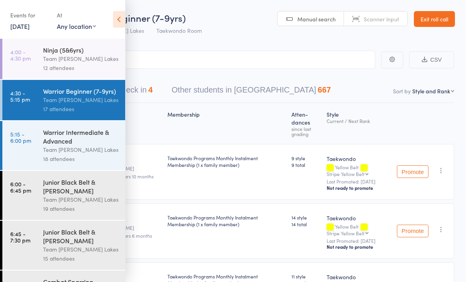
click at [122, 18] on icon at bounding box center [119, 19] width 12 height 17
